Goal: Find specific page/section: Find specific page/section

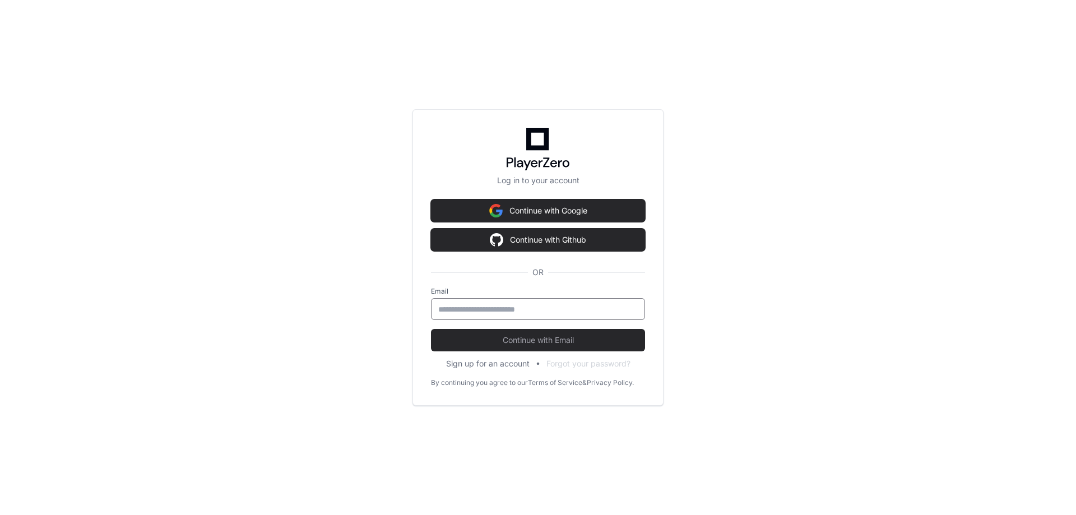
click at [468, 307] on input "email" at bounding box center [538, 309] width 200 height 11
type input "**********"
click at [560, 336] on span "Continue with Email" at bounding box center [538, 340] width 214 height 11
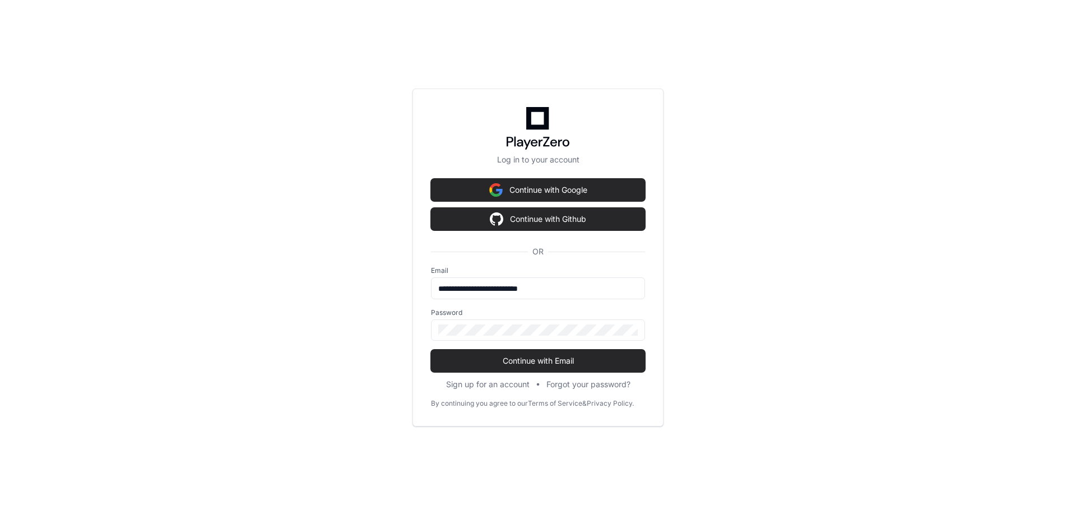
click at [739, 336] on div "**********" at bounding box center [538, 257] width 1076 height 515
click at [541, 354] on button "Continue with Email" at bounding box center [538, 361] width 214 height 22
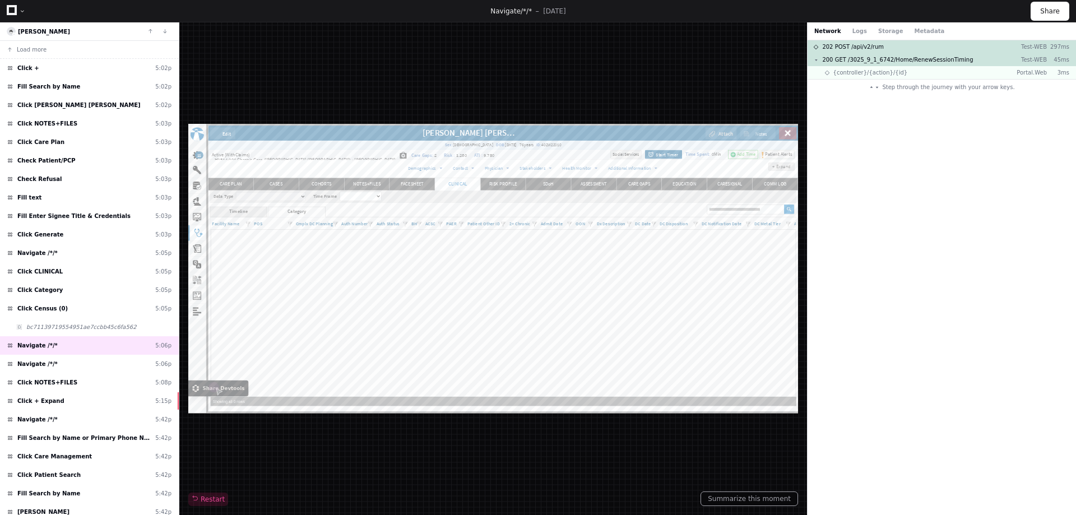
drag, startPoint x: 582, startPoint y: 260, endPoint x: 577, endPoint y: 84, distance: 176.0
click at [577, 84] on div "Restart" at bounding box center [493, 268] width 610 height 475
drag, startPoint x: 699, startPoint y: 109, endPoint x: 678, endPoint y: 97, distance: 24.6
click at [678, 97] on div "Restart" at bounding box center [493, 268] width 610 height 475
click at [968, 87] on span "Step through the journey with your arrow keys." at bounding box center [948, 87] width 132 height 8
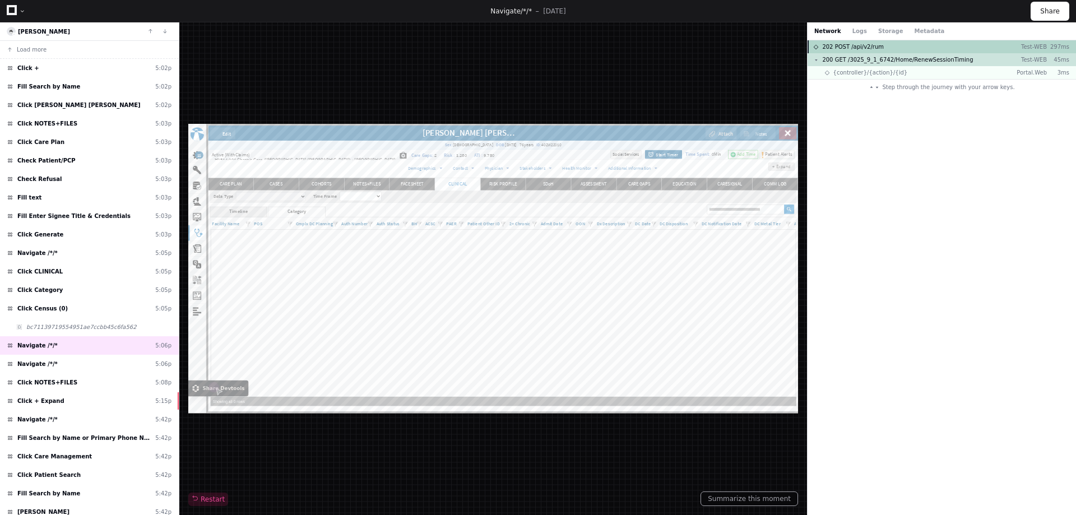
click at [888, 48] on div "202 POST /api/v2/rum Test-WEB 297ms" at bounding box center [942, 46] width 268 height 13
click at [205, 502] on span "Restart" at bounding box center [208, 499] width 33 height 9
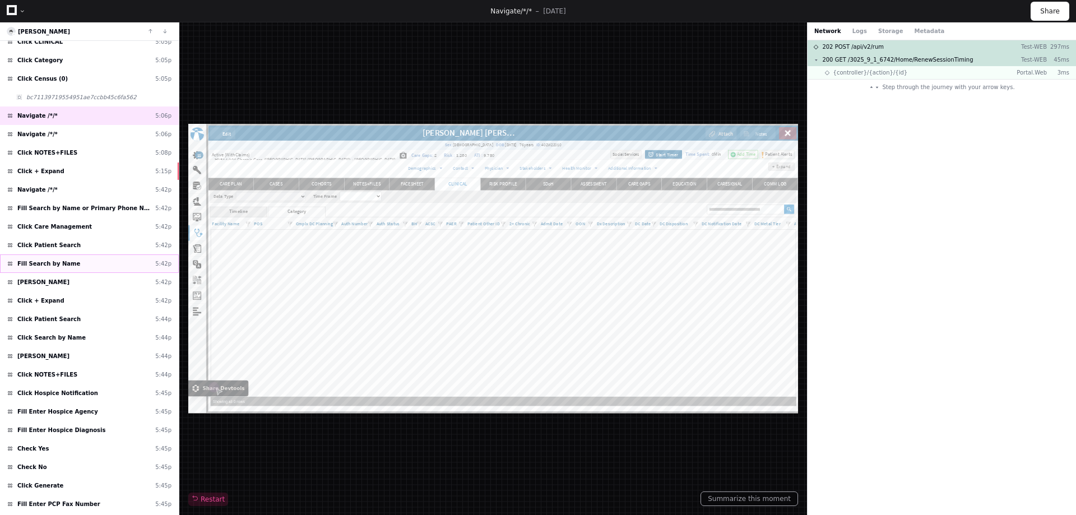
scroll to position [286, 0]
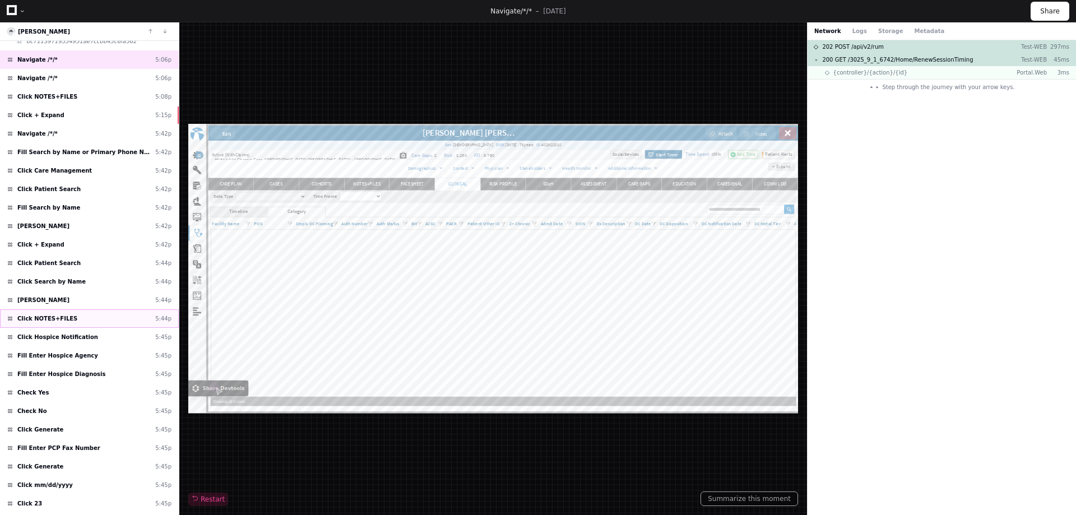
click at [47, 314] on span "Click NOTES+FILES" at bounding box center [47, 318] width 60 height 8
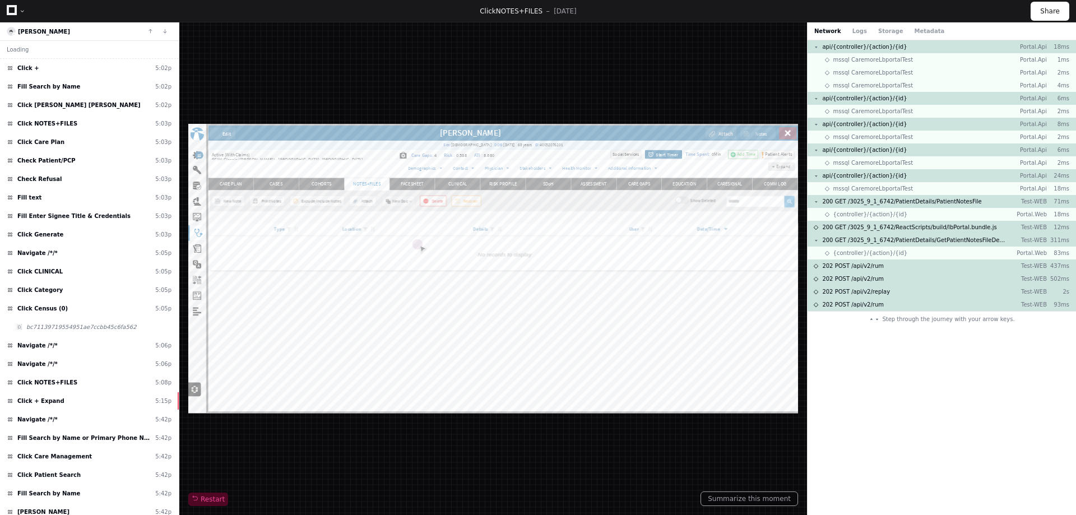
scroll to position [2249, 0]
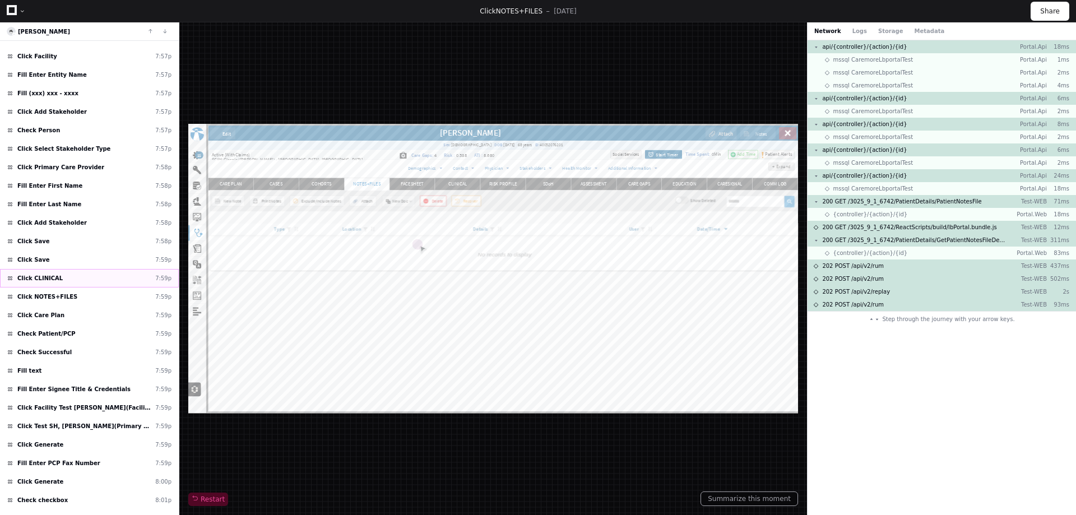
click at [41, 276] on span "Click CLINICAL" at bounding box center [39, 278] width 45 height 8
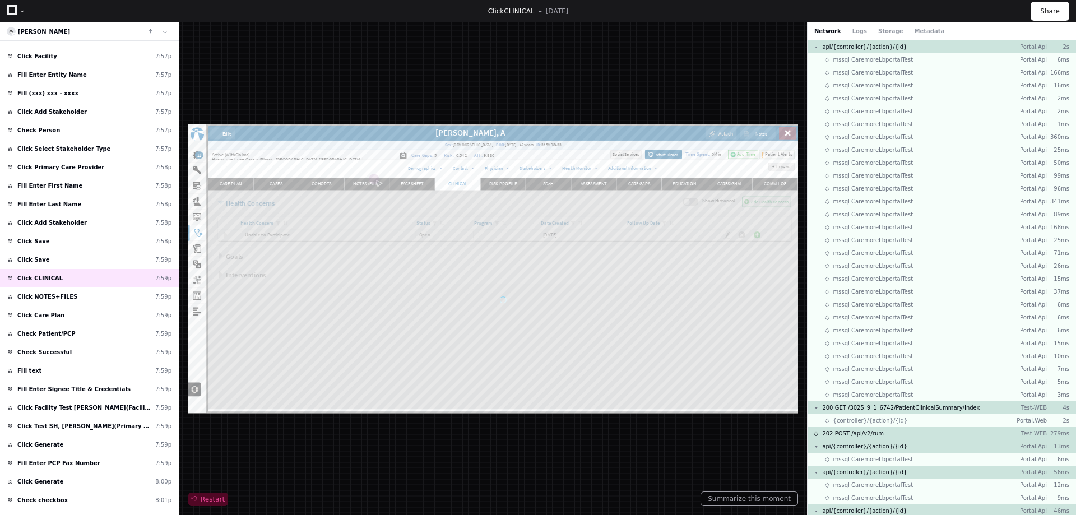
click at [206, 500] on span "Restart" at bounding box center [208, 499] width 33 height 9
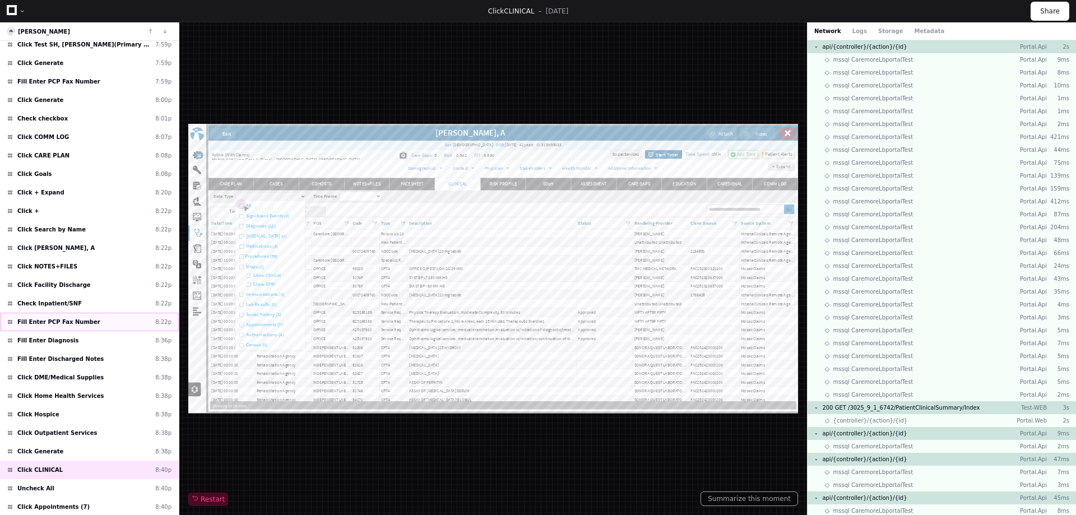
scroll to position [2687, 0]
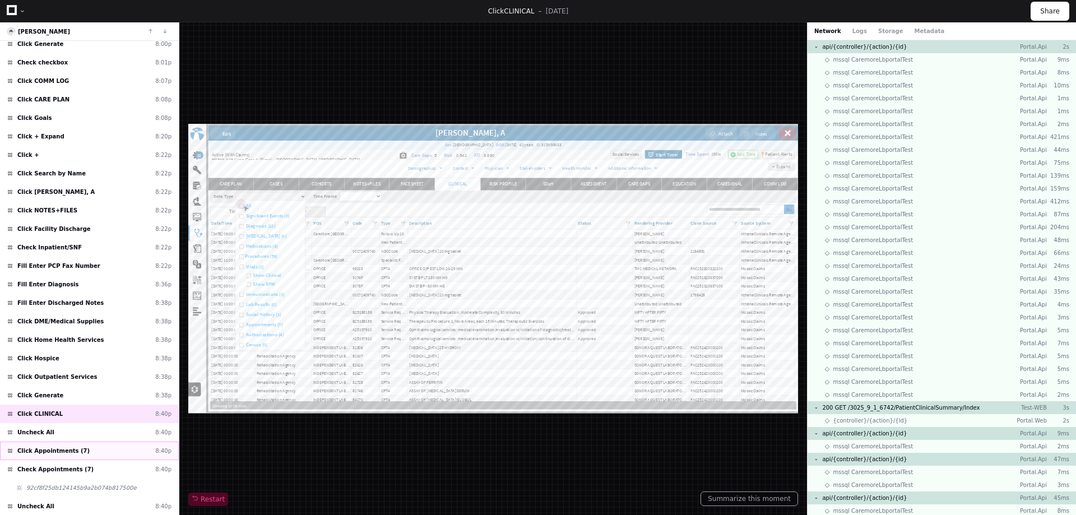
click at [55, 450] on span "Click Appointments (7)" at bounding box center [53, 451] width 72 height 8
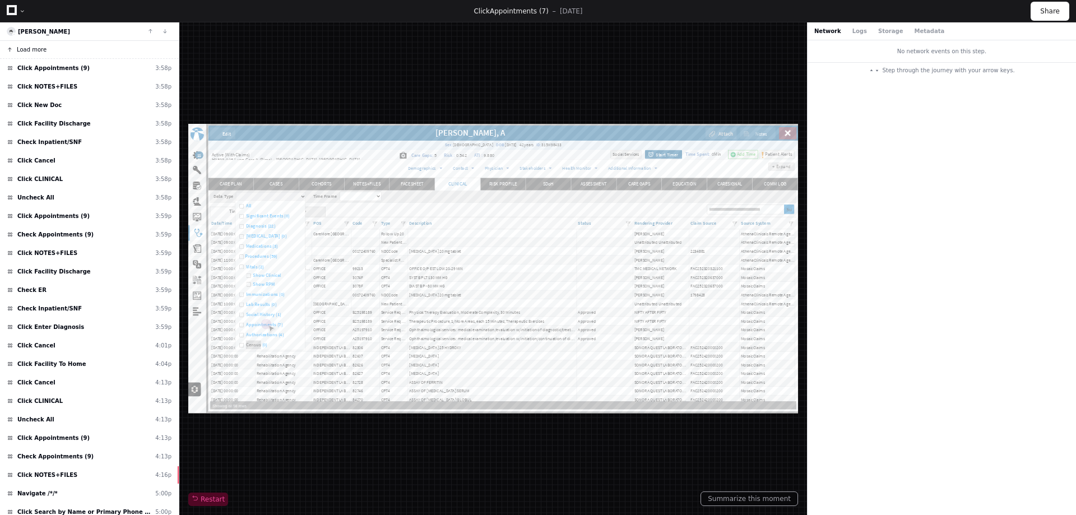
click at [39, 44] on button "Load more" at bounding box center [89, 50] width 179 height 18
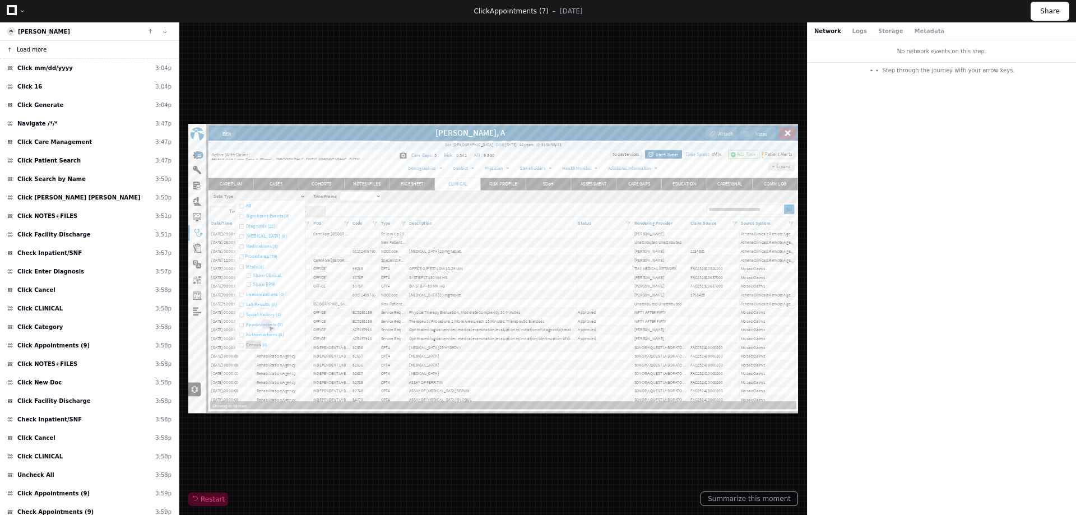
click at [37, 48] on span "Load more" at bounding box center [32, 49] width 30 height 8
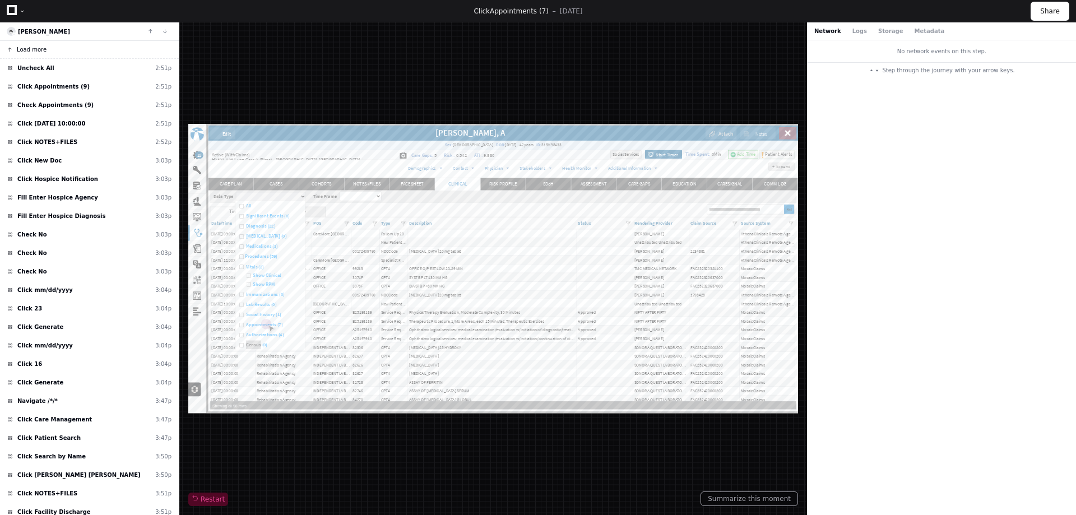
click at [38, 51] on span "Load more" at bounding box center [32, 49] width 30 height 8
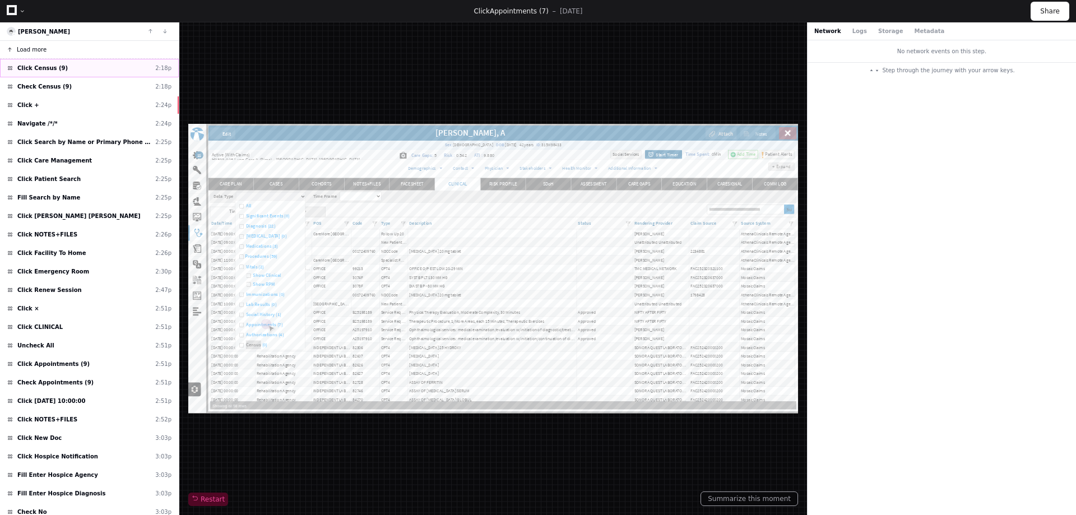
click at [43, 63] on div "Click Census (9) 2:[MEDICAL_DATA]" at bounding box center [89, 68] width 179 height 18
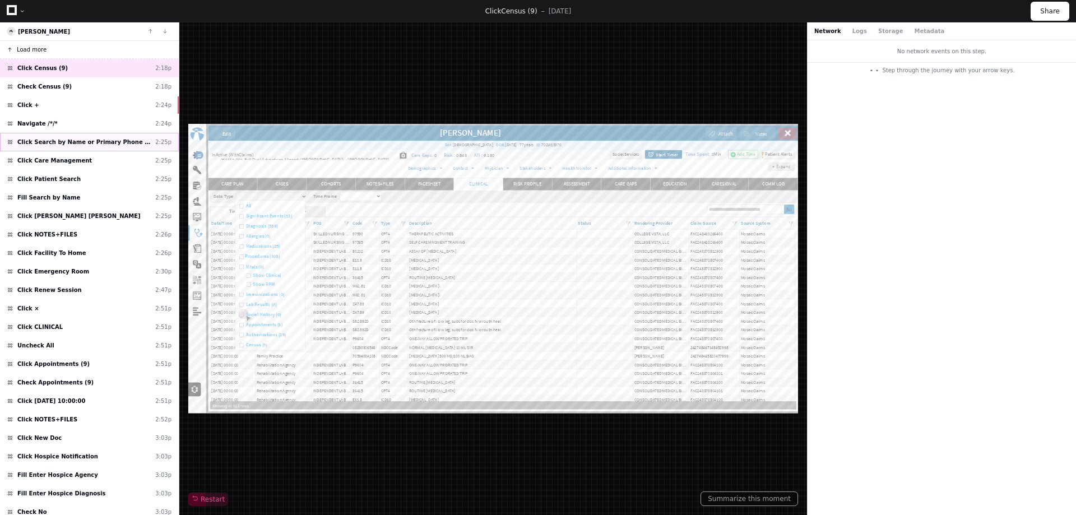
scroll to position [0, 2]
click at [964, 196] on div "No network events on this step. Step through the journey with your arrow keys." at bounding box center [942, 277] width 268 height 475
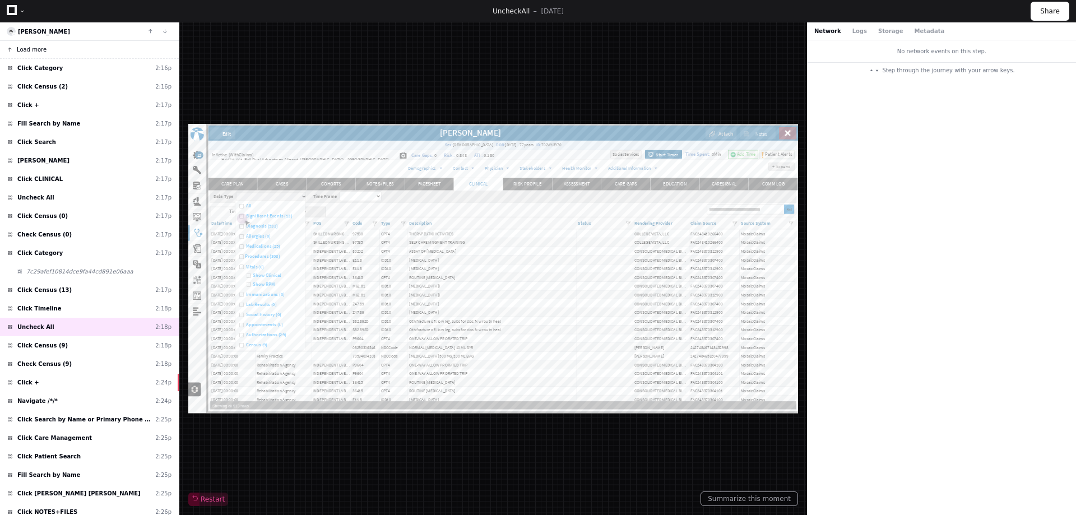
scroll to position [0, 2]
click at [47, 90] on span "Click Census (2)" at bounding box center [42, 86] width 50 height 8
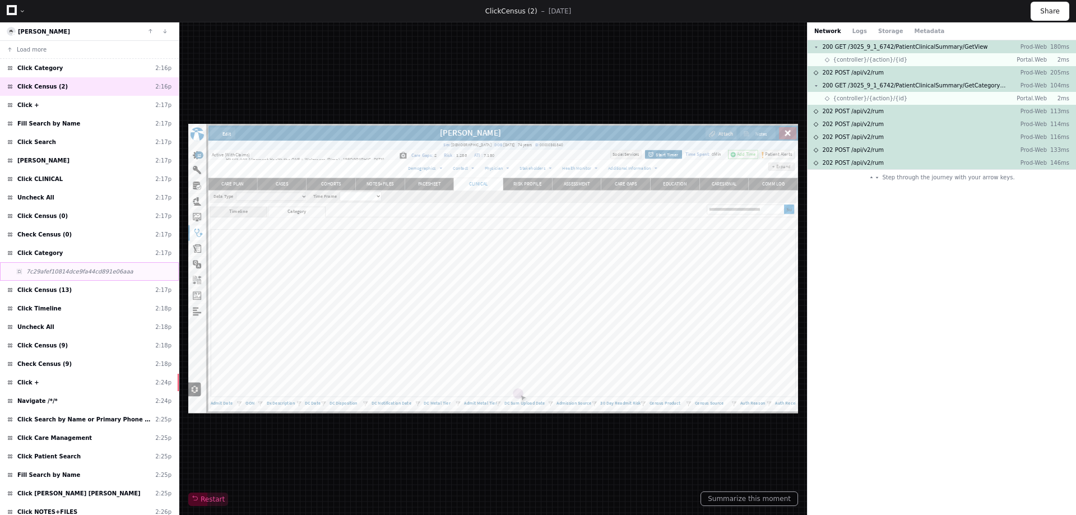
scroll to position [0, 539]
click at [54, 80] on div "Click Census (2) 2:16p" at bounding box center [89, 86] width 179 height 18
click at [51, 86] on span "Click Census (2)" at bounding box center [42, 86] width 50 height 8
click at [33, 99] on div "Click + 2:17p" at bounding box center [89, 105] width 179 height 18
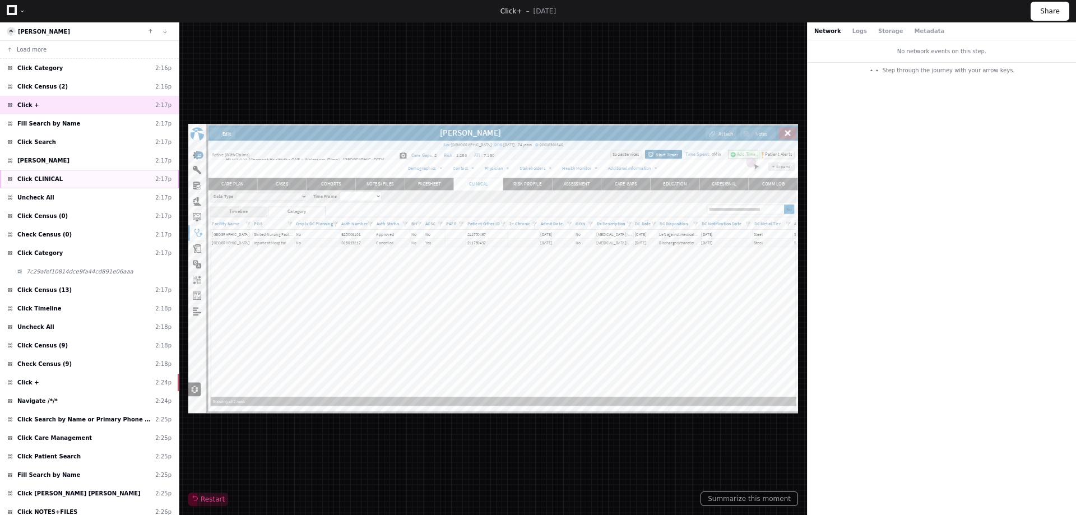
scroll to position [0, 539]
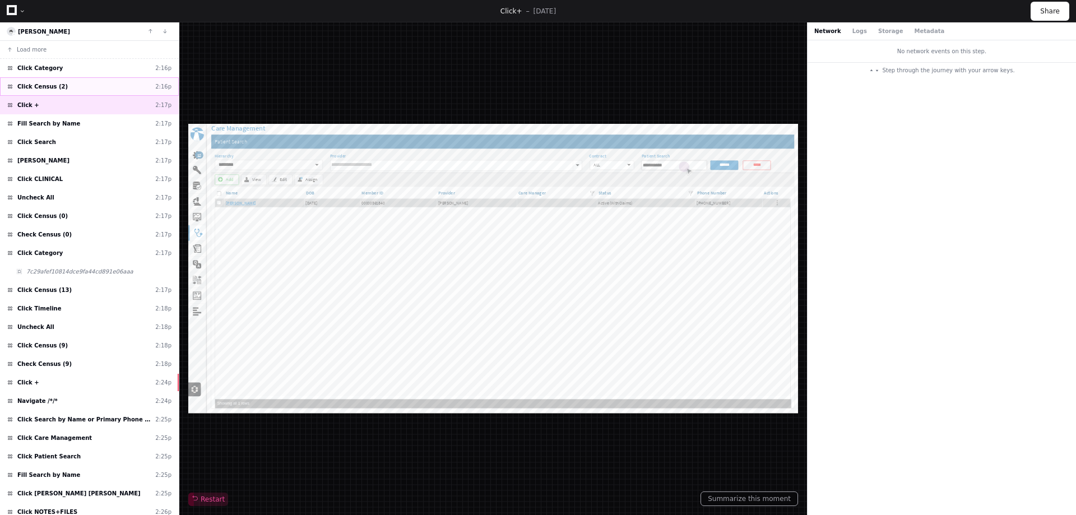
click at [36, 86] on span "Click Census (2)" at bounding box center [42, 86] width 50 height 8
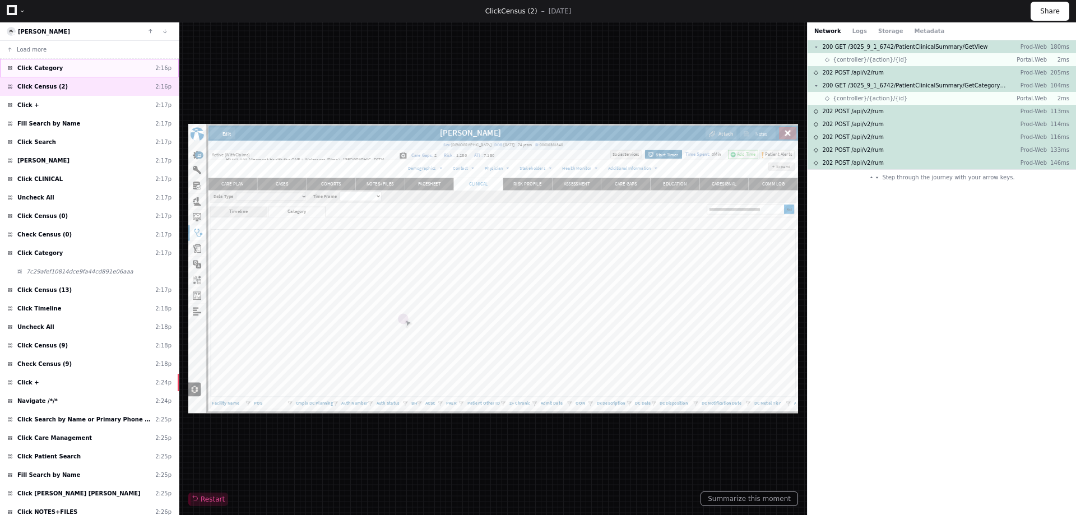
click at [32, 68] on span "Click Category" at bounding box center [39, 68] width 45 height 8
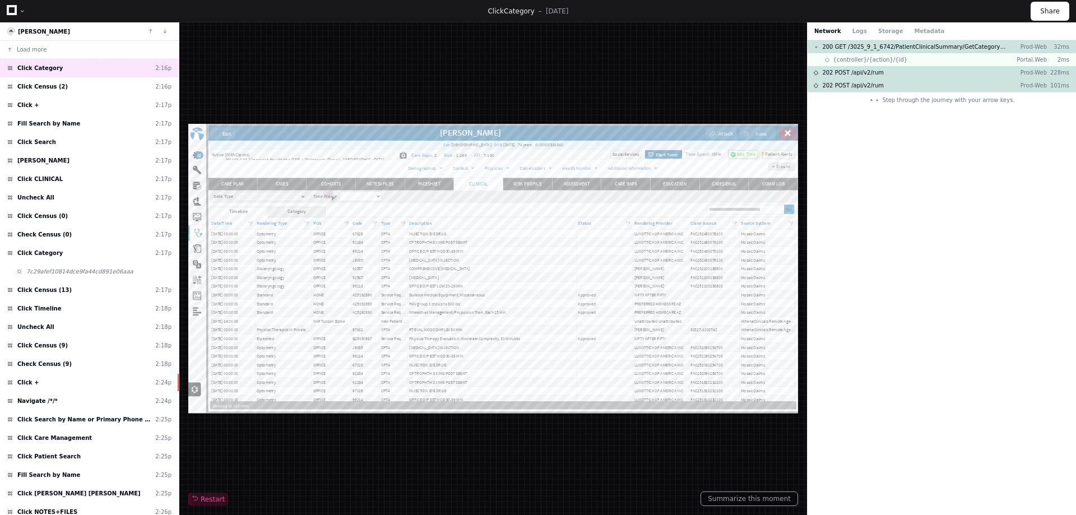
scroll to position [0, 2]
